Goal: Transaction & Acquisition: Purchase product/service

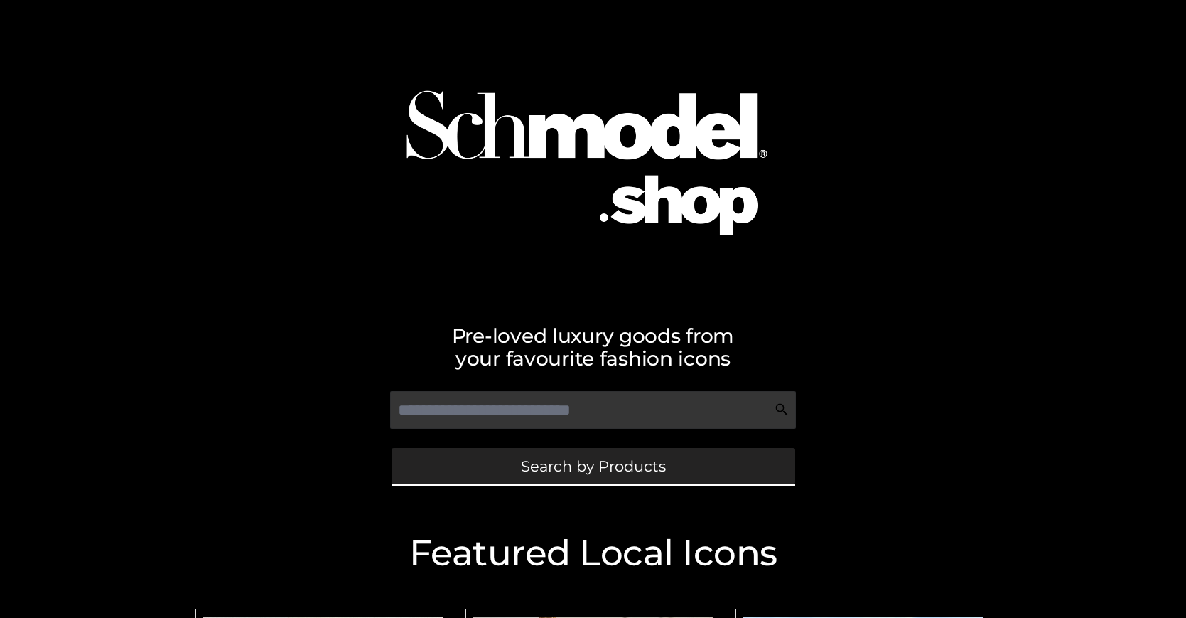
click at [593, 466] on span "Search by Products" at bounding box center [593, 465] width 145 height 15
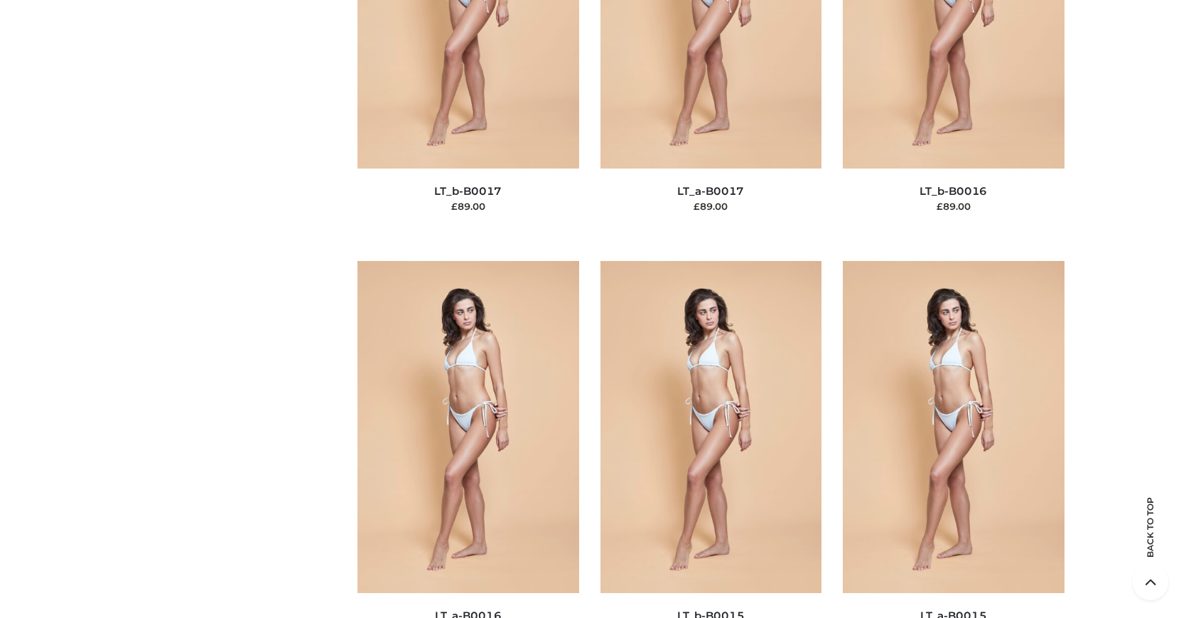
scroll to position [4821, 0]
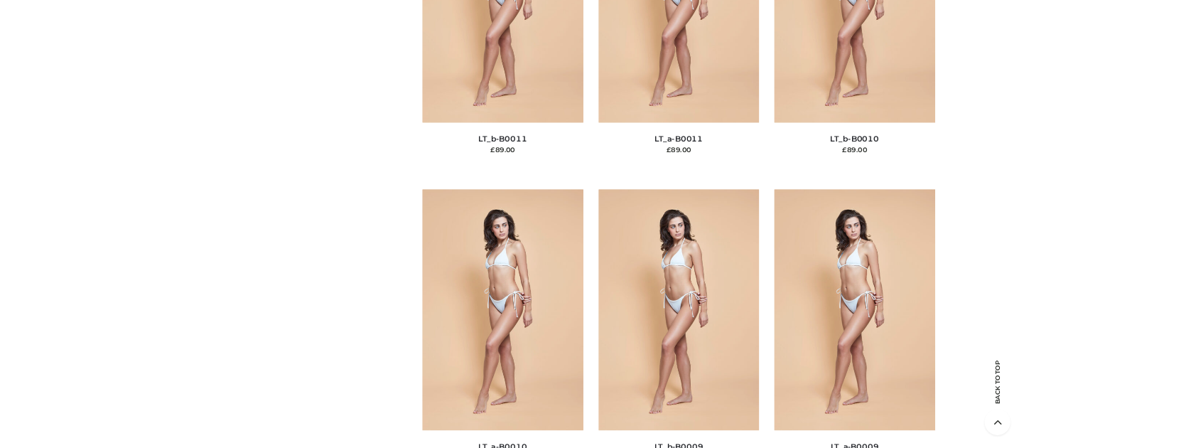
scroll to position [154, 0]
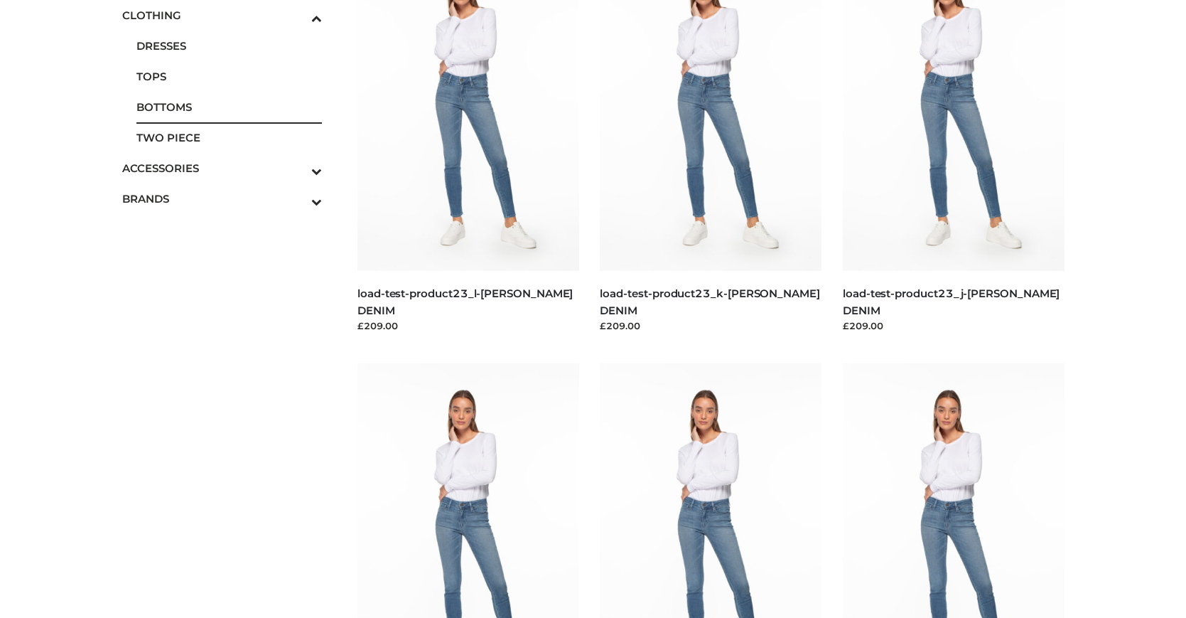
click at [229, 107] on span "BOTTOMS" at bounding box center [229, 107] width 186 height 16
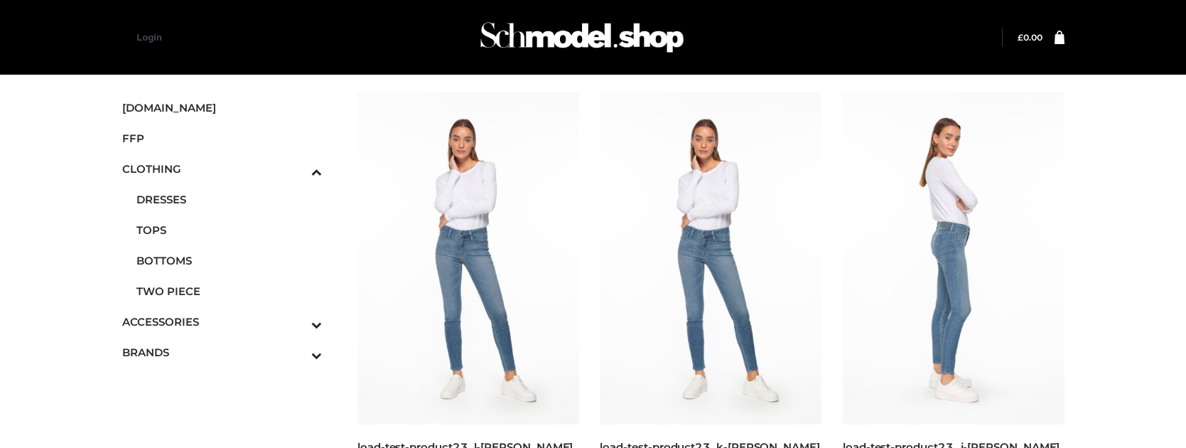
click at [953, 270] on img at bounding box center [954, 258] width 222 height 332
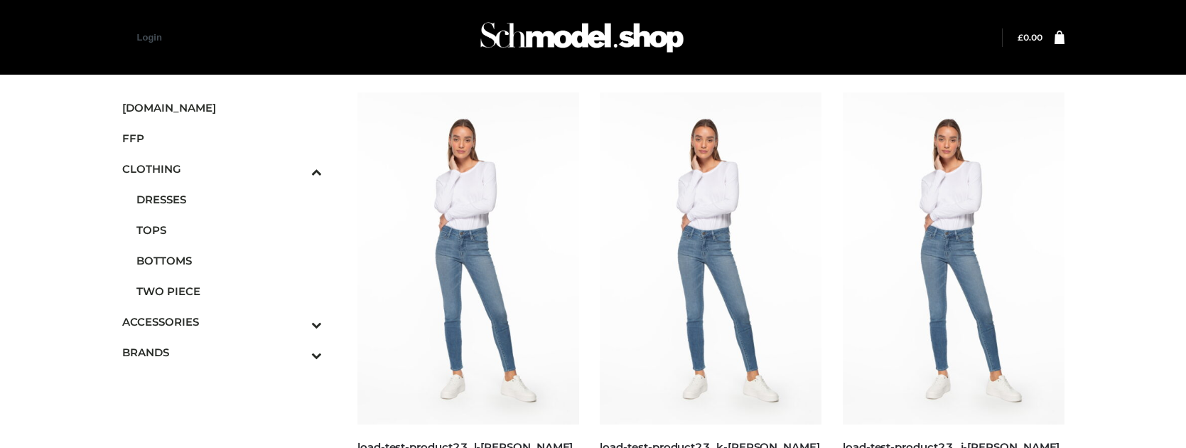
scroll to position [1314, 0]
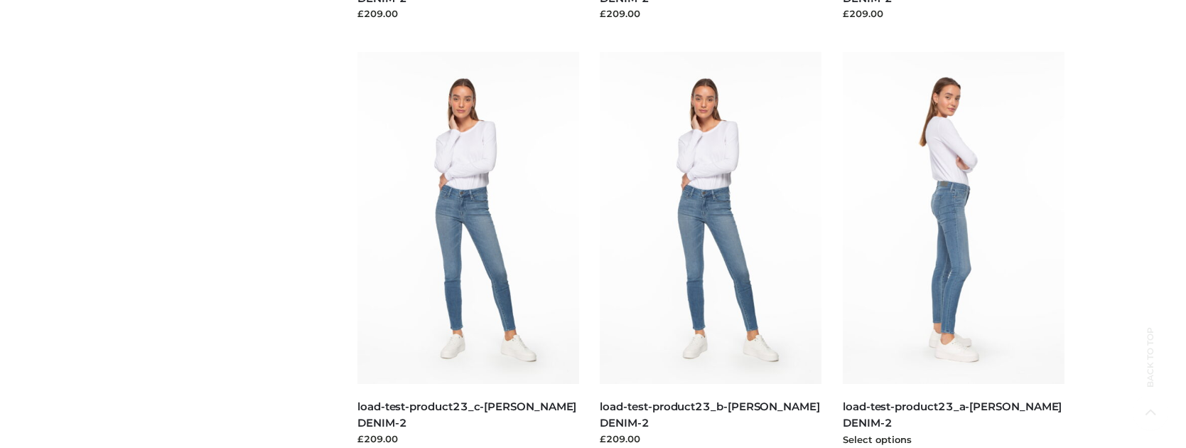
click at [953, 249] on img at bounding box center [954, 218] width 222 height 332
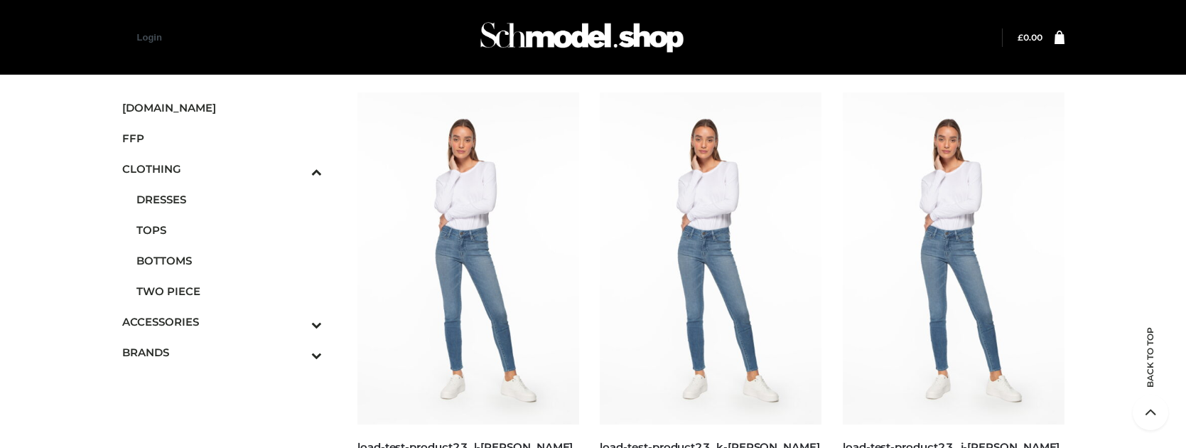
scroll to position [466, 0]
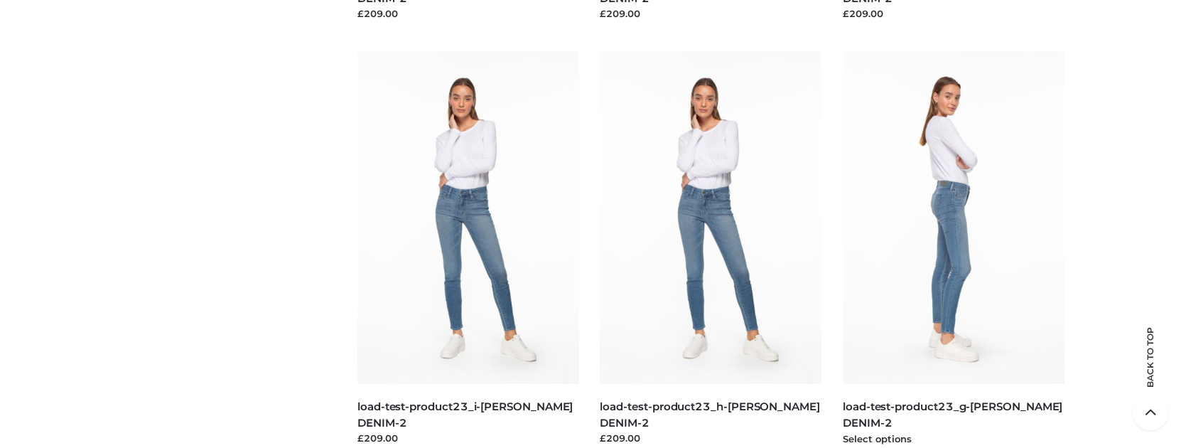
click at [953, 249] on img at bounding box center [954, 217] width 222 height 332
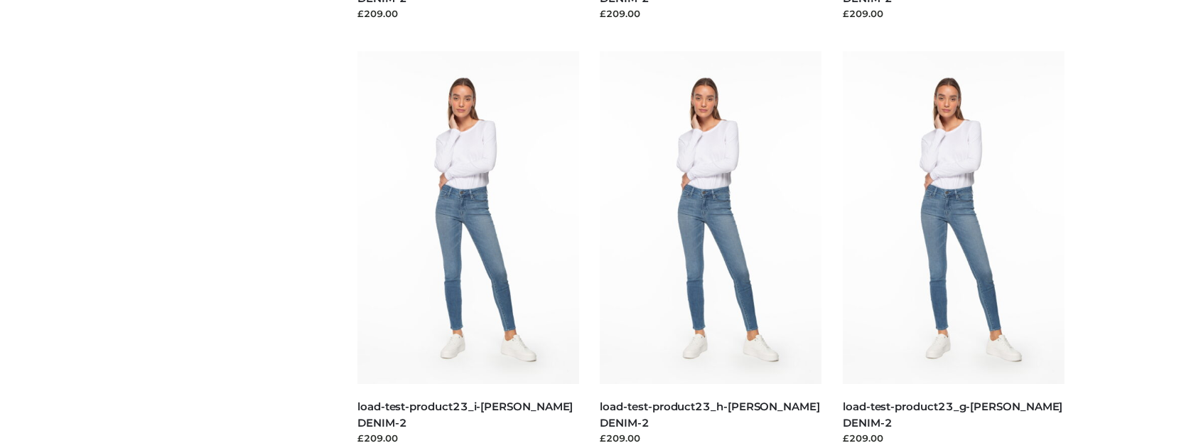
scroll to position [890, 0]
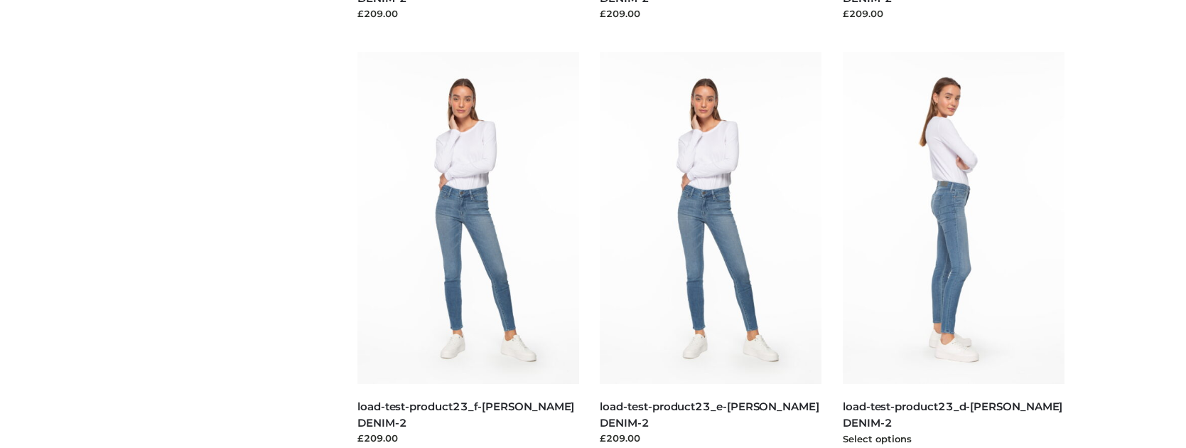
click at [953, 249] on img at bounding box center [954, 218] width 222 height 332
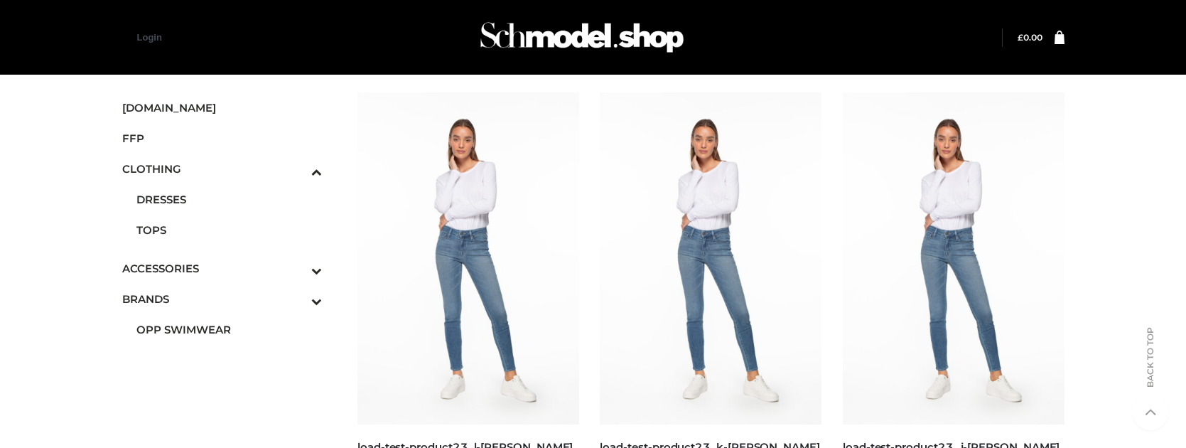
click at [229, 321] on span "OPP SWIMWEAR" at bounding box center [229, 329] width 186 height 16
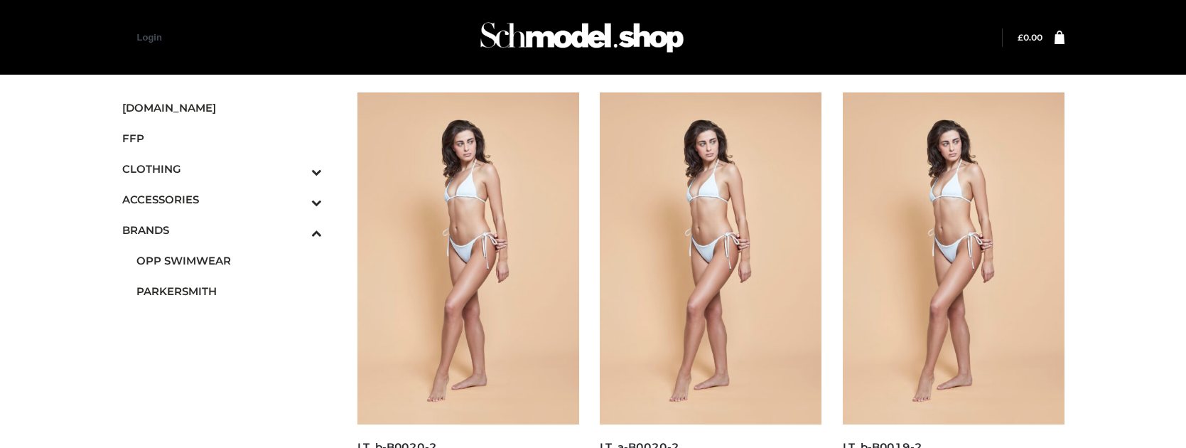
scroll to position [466, 0]
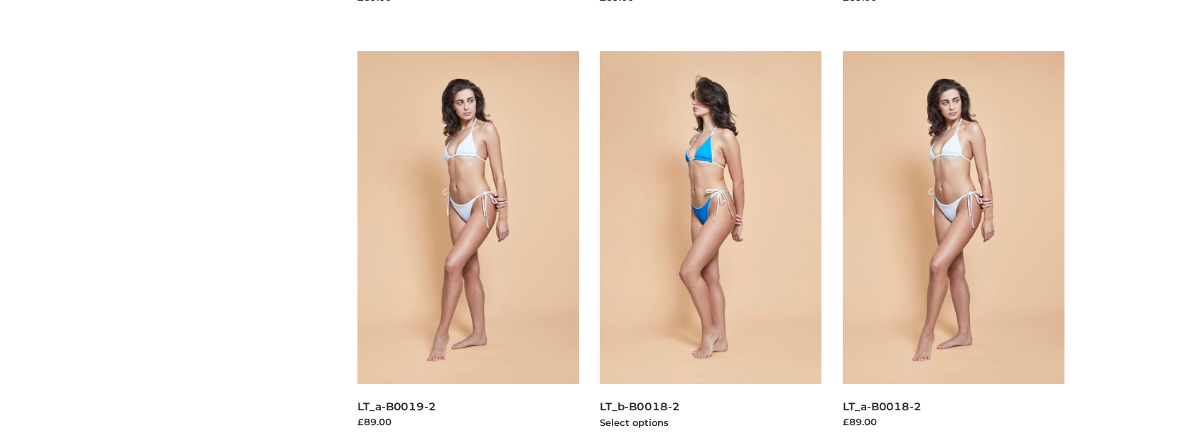
click at [711, 249] on img at bounding box center [711, 217] width 222 height 332
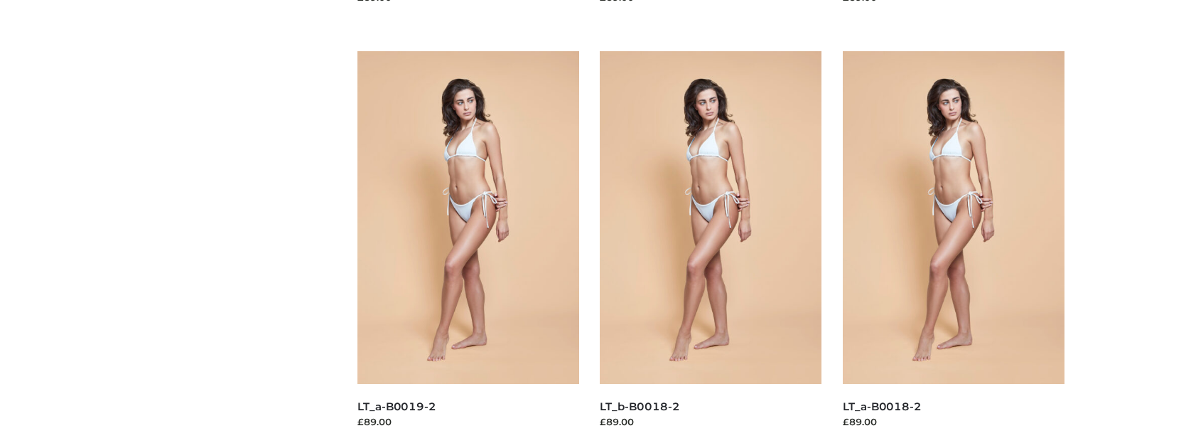
scroll to position [1314, 0]
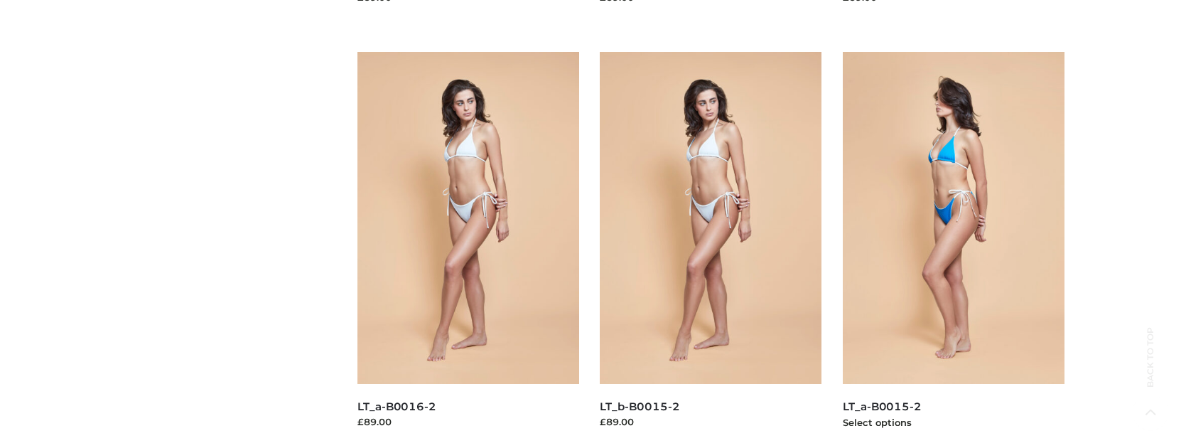
click at [953, 249] on img at bounding box center [954, 218] width 222 height 332
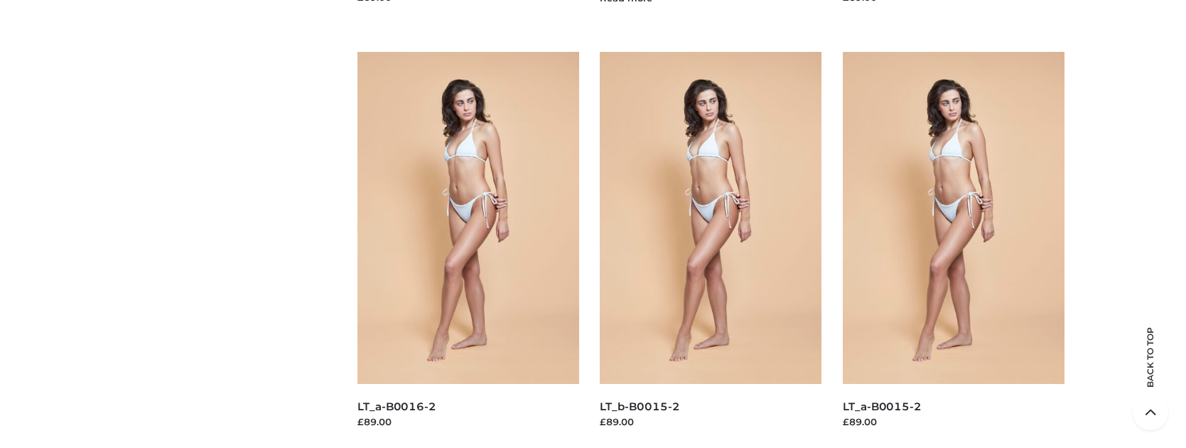
scroll to position [890, 0]
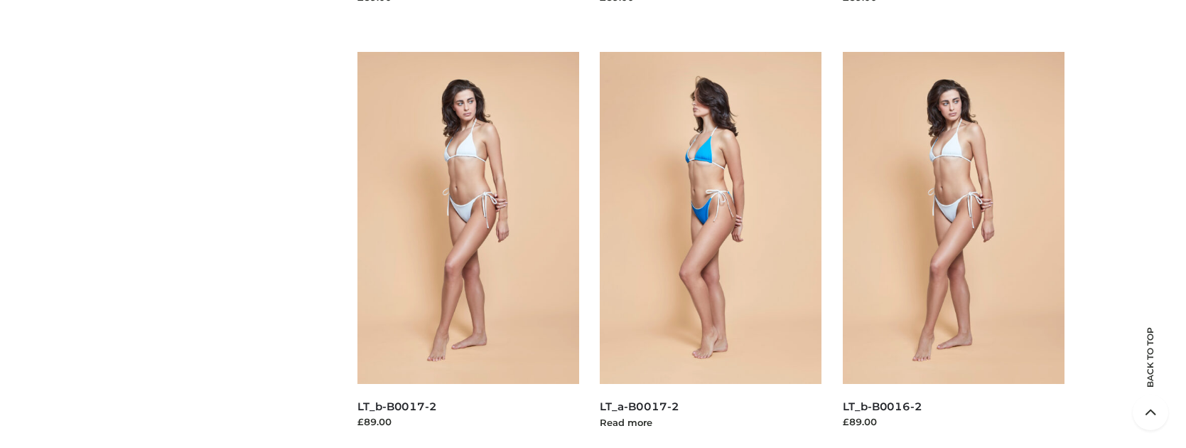
click at [711, 249] on img at bounding box center [711, 218] width 222 height 332
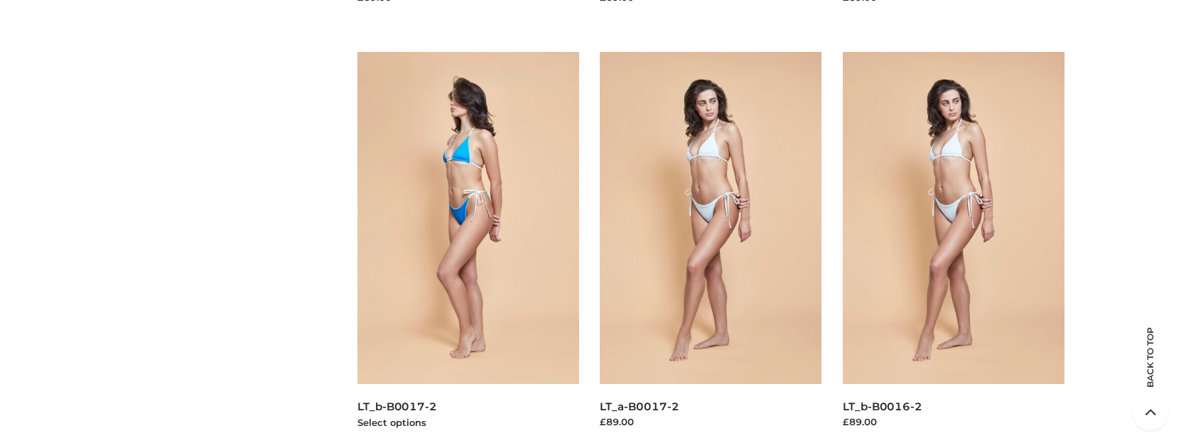
click at [468, 249] on img at bounding box center [468, 218] width 222 height 332
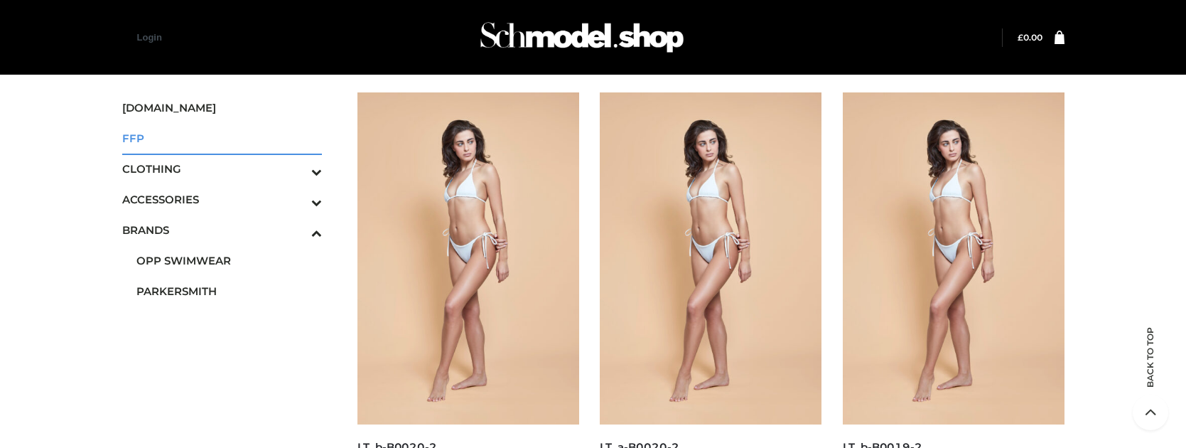
click at [222, 138] on span "FFP" at bounding box center [222, 138] width 200 height 16
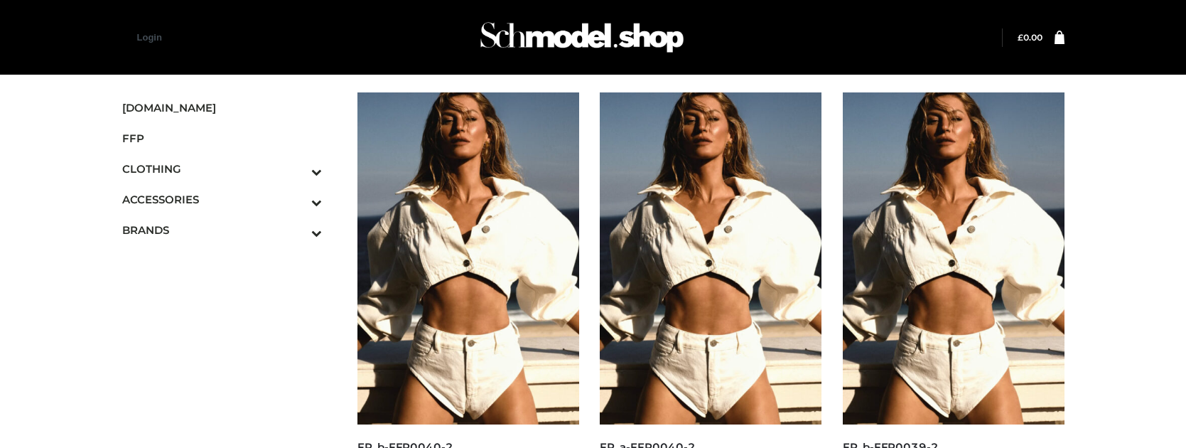
scroll to position [890, 0]
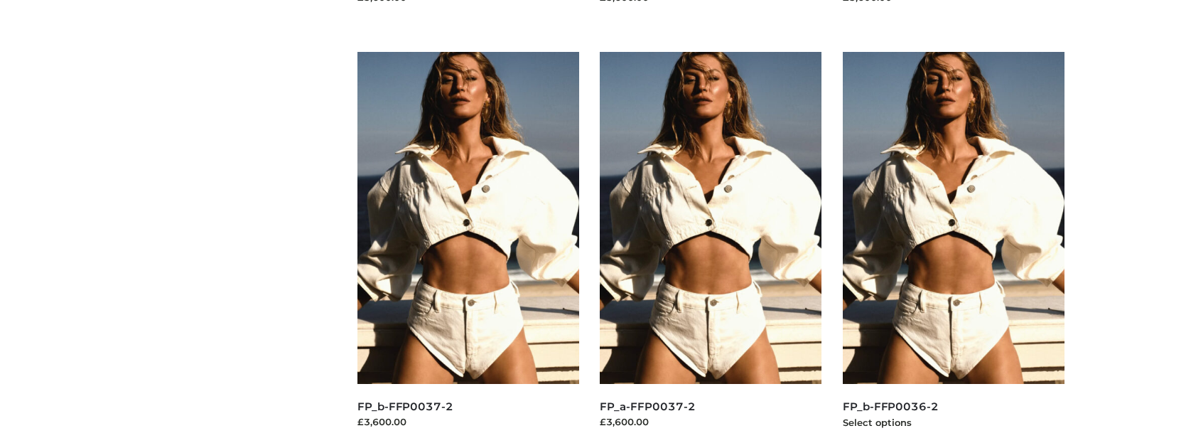
click at [953, 249] on img at bounding box center [954, 218] width 222 height 332
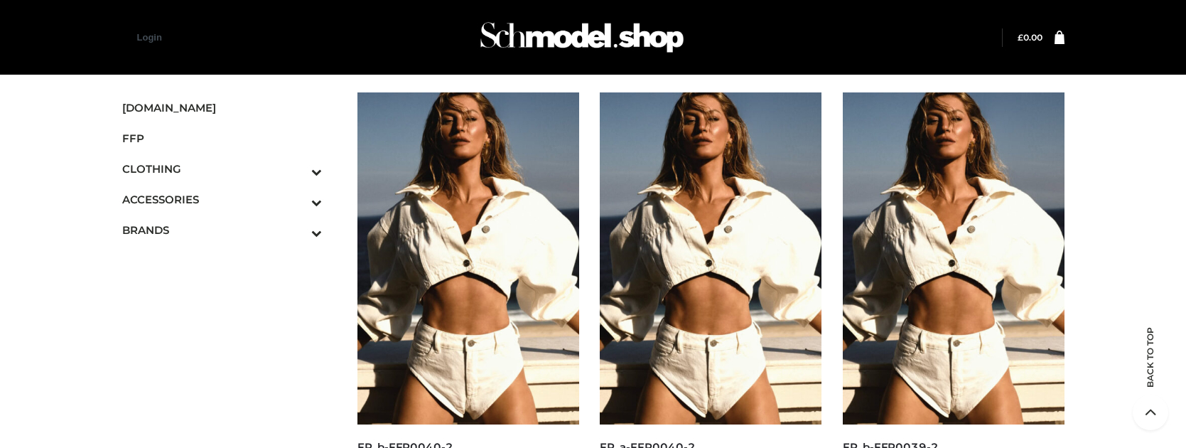
click at [468, 270] on img at bounding box center [468, 258] width 222 height 332
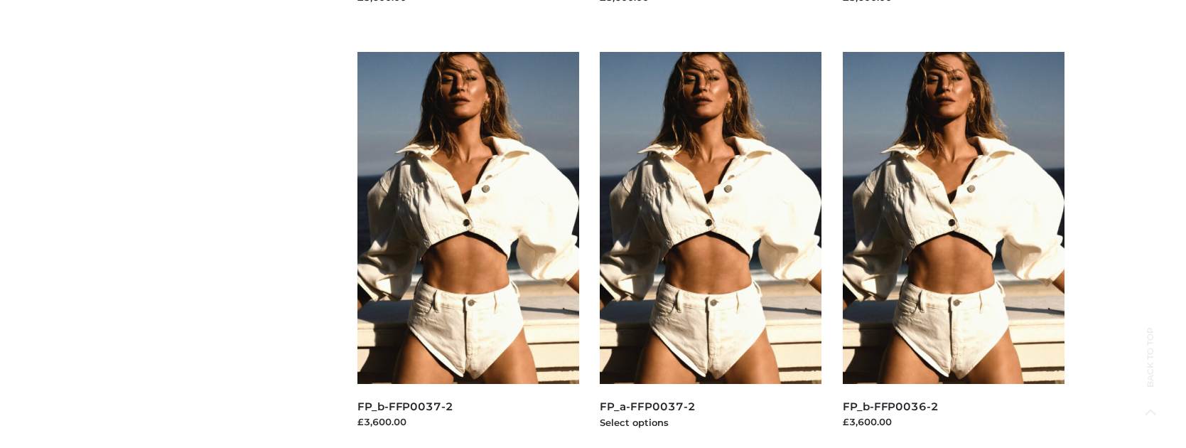
click at [711, 249] on img at bounding box center [711, 218] width 222 height 332
click at [468, 249] on img at bounding box center [468, 218] width 222 height 332
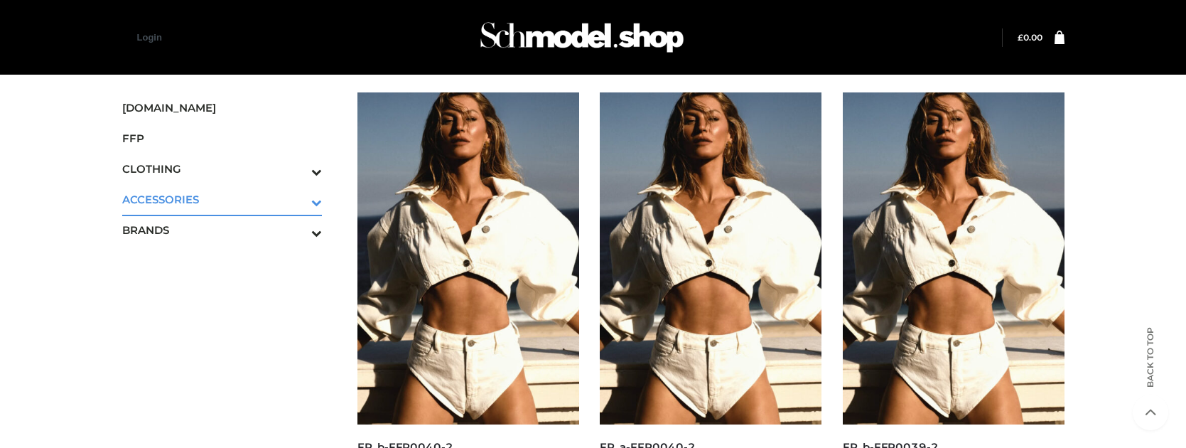
click at [297, 199] on icon "Toggle Submenu" at bounding box center [242, 202] width 159 height 16
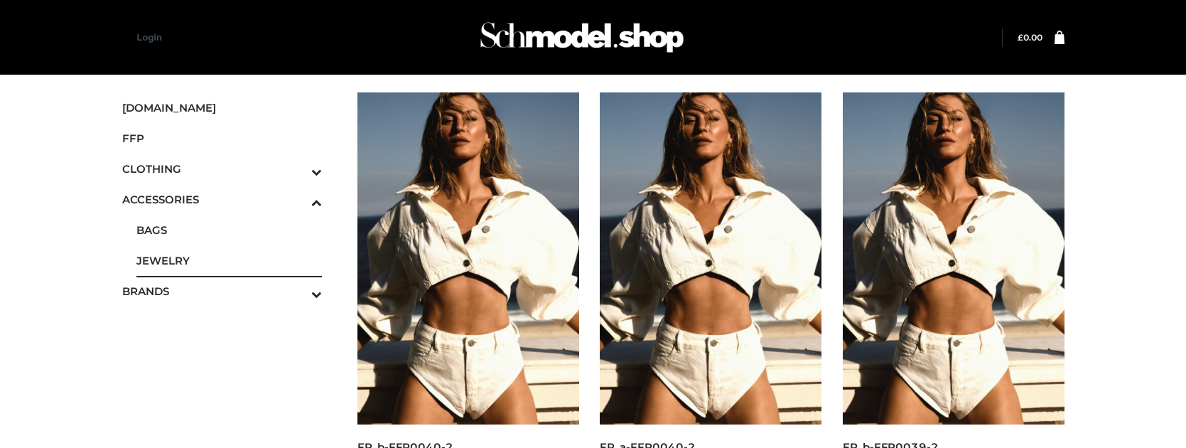
click at [229, 260] on span "JEWELRY" at bounding box center [229, 260] width 186 height 16
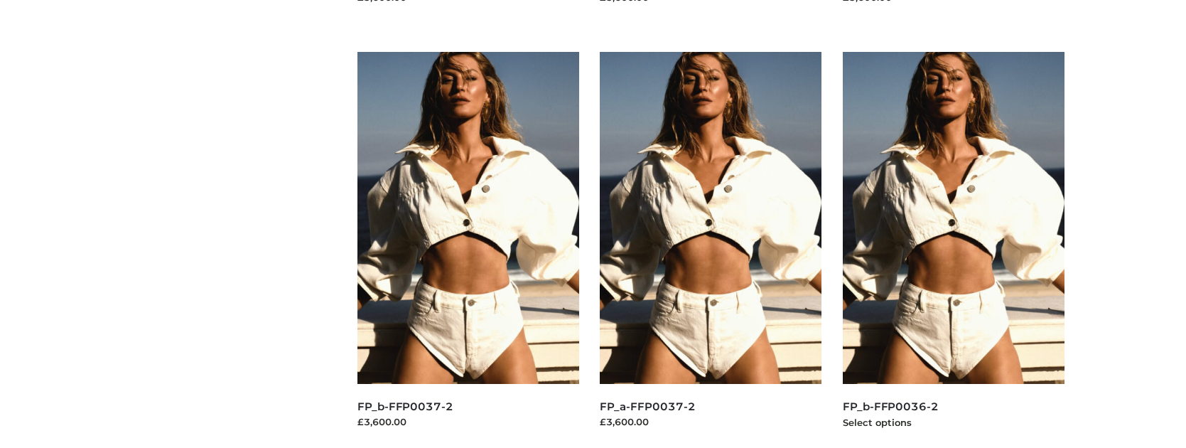
click at [953, 249] on img at bounding box center [954, 218] width 222 height 332
click at [711, 249] on img at bounding box center [711, 218] width 222 height 332
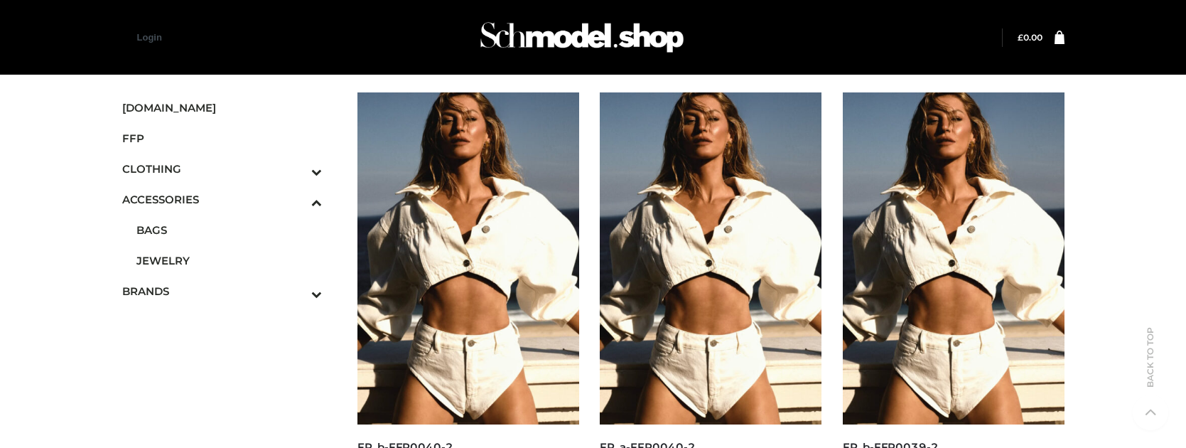
click at [953, 270] on img at bounding box center [954, 258] width 222 height 332
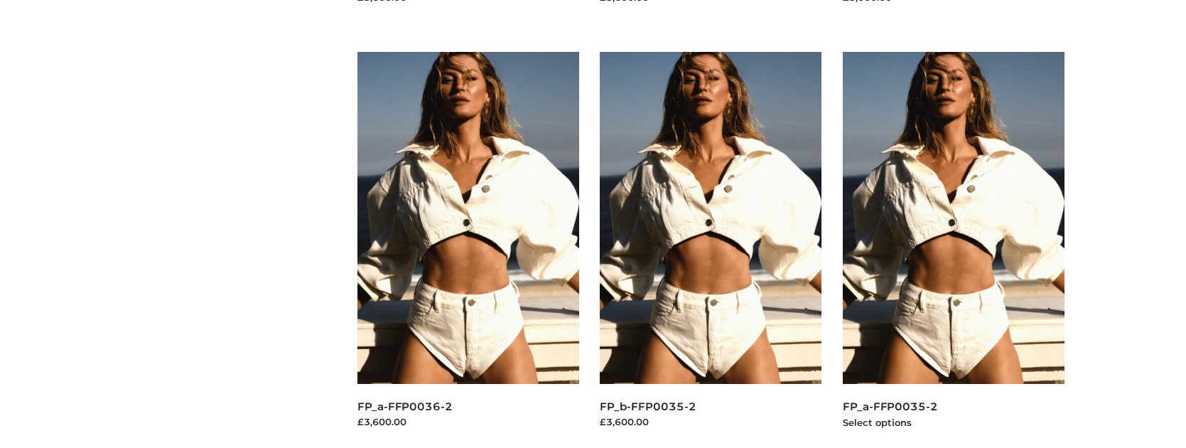
click at [953, 249] on img at bounding box center [954, 218] width 222 height 332
